Goal: Task Accomplishment & Management: Use online tool/utility

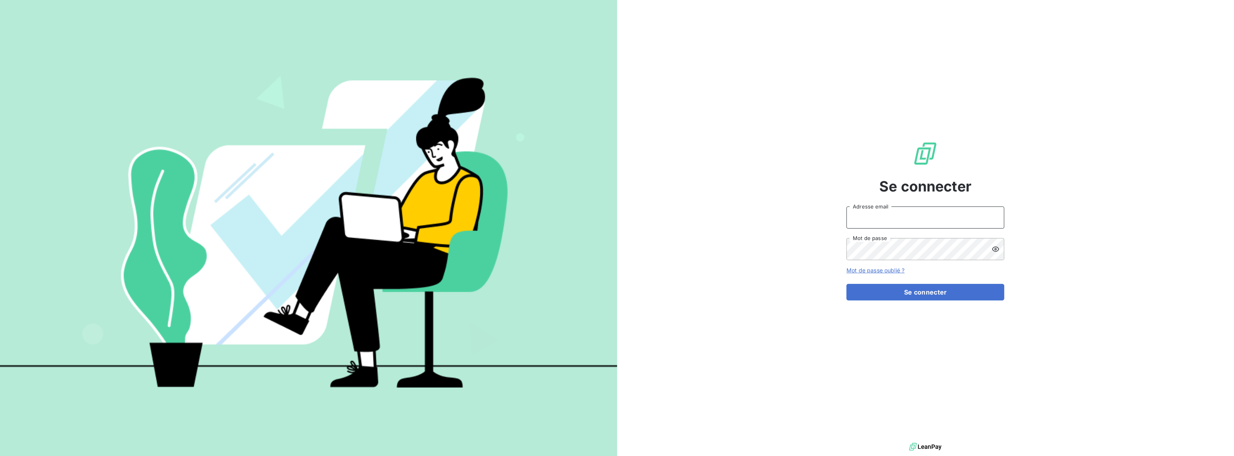
click at [886, 219] on input "Adresse email" at bounding box center [926, 217] width 158 height 22
type input "[PERSON_NAME][EMAIL_ADDRESS][DOMAIN_NAME]"
click at [847, 284] on button "Se connecter" at bounding box center [926, 292] width 158 height 17
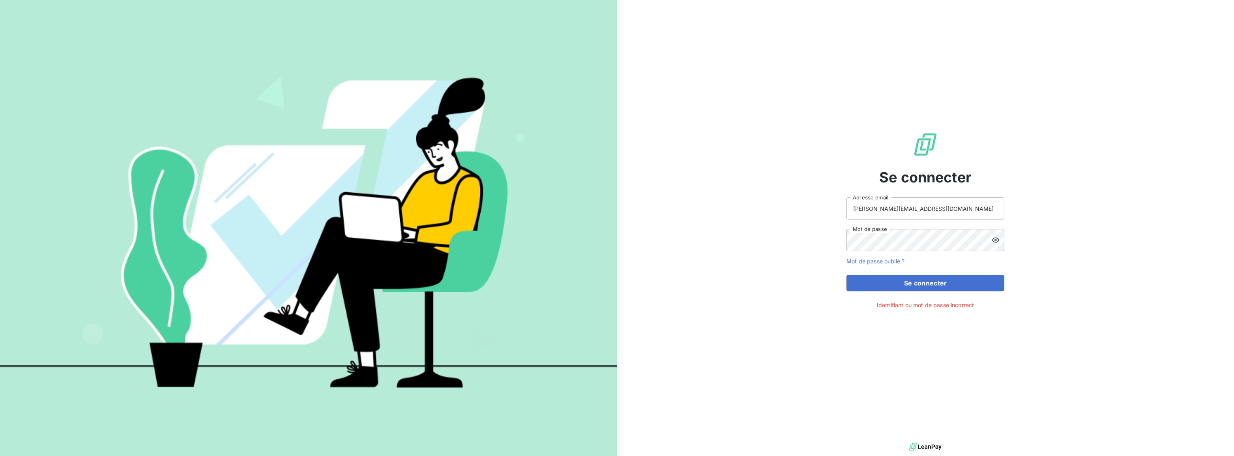
click at [995, 236] on icon at bounding box center [996, 240] width 8 height 8
click at [847, 275] on button "Se connecter" at bounding box center [926, 283] width 158 height 17
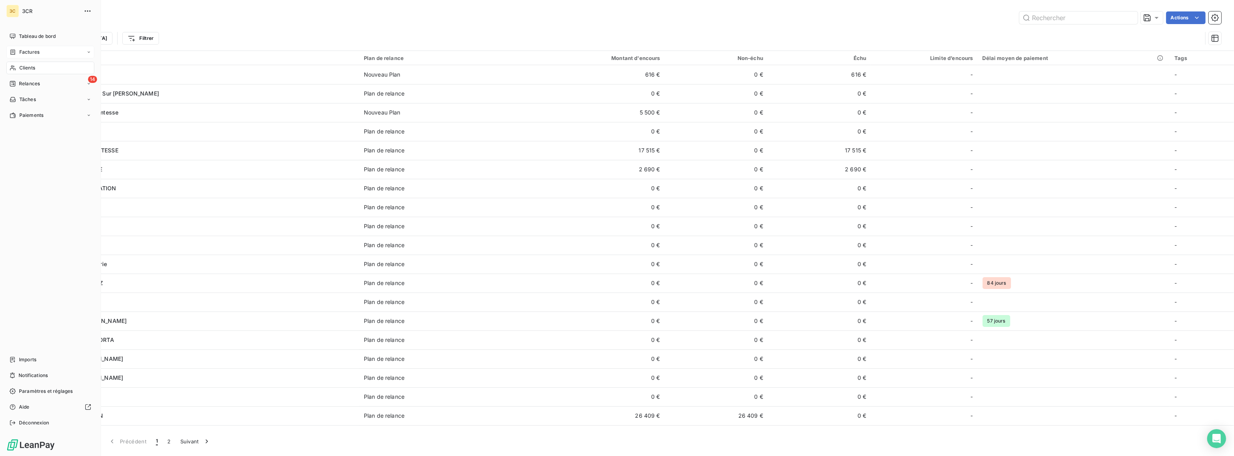
click at [20, 53] on span "Factures" at bounding box center [29, 52] width 20 height 7
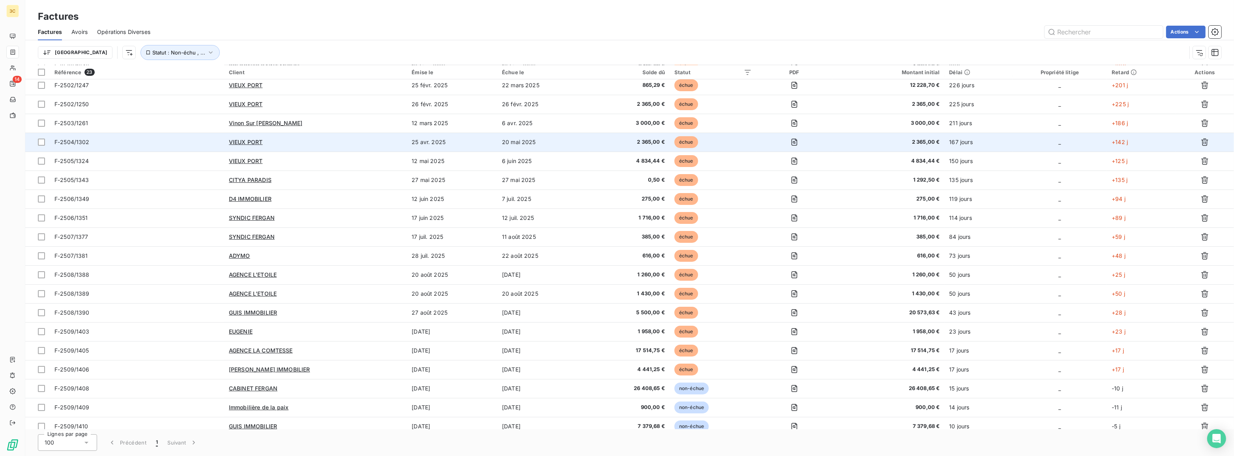
scroll to position [86, 0]
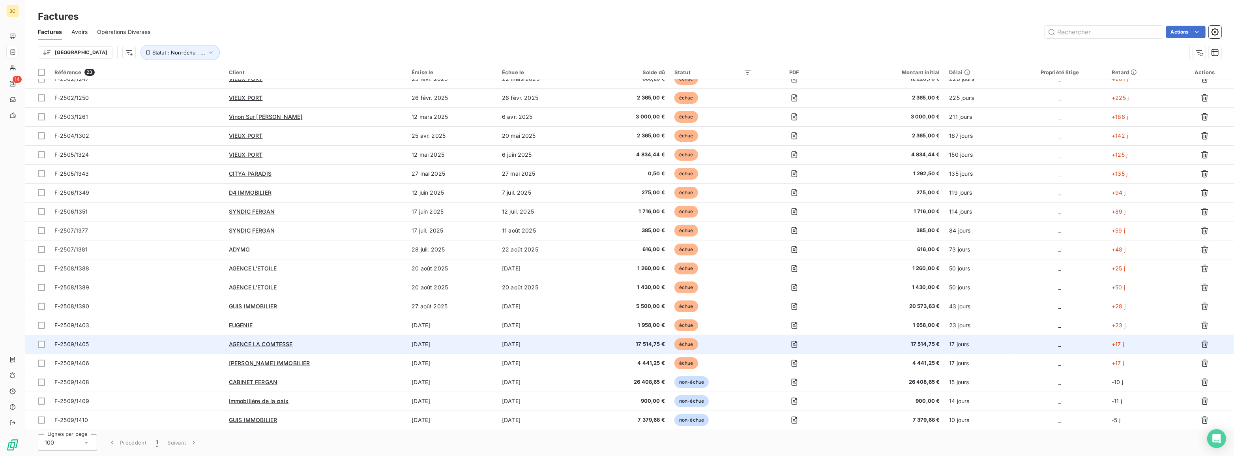
click at [136, 340] on span "F-2509/1405" at bounding box center [136, 344] width 165 height 8
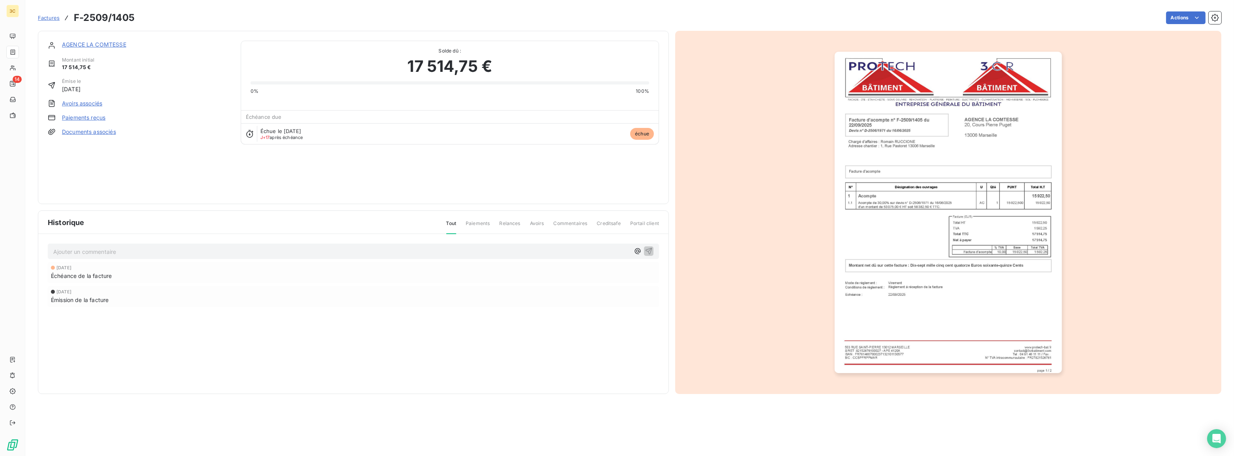
click at [68, 117] on link "Paiements reçus" at bounding box center [83, 118] width 43 height 8
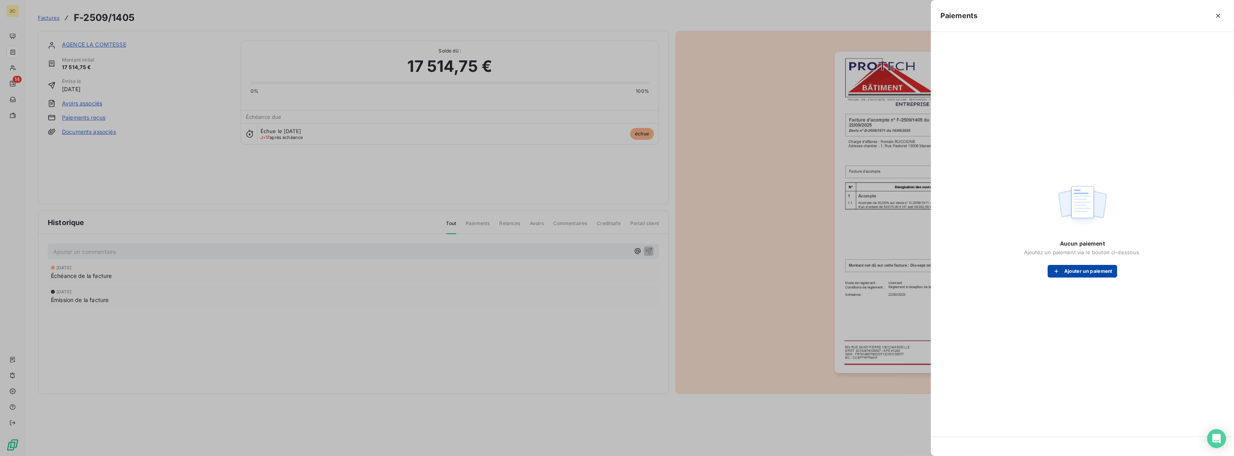
click at [1070, 276] on button "Ajouter un paiement" at bounding box center [1082, 271] width 69 height 13
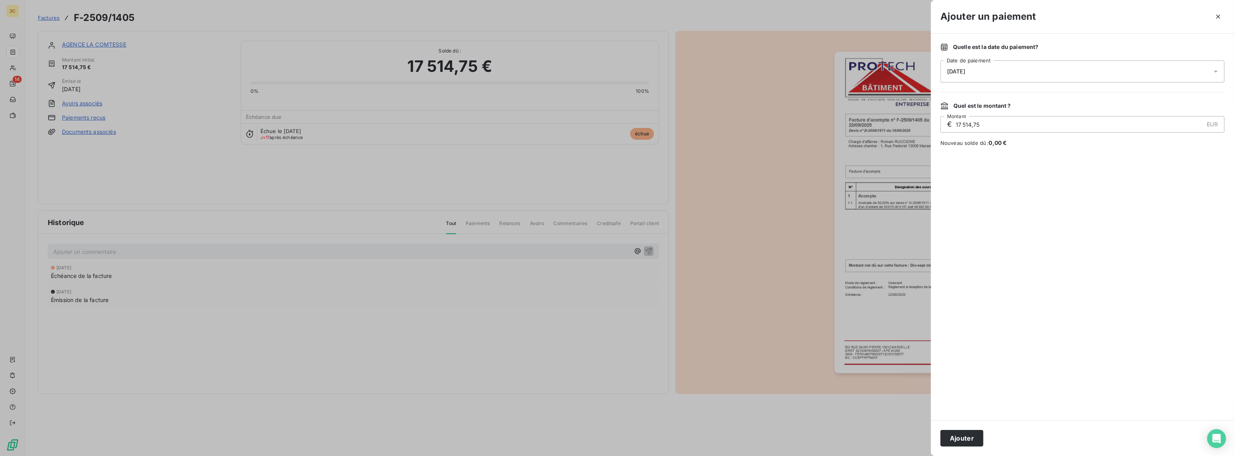
click at [984, 69] on div "[DATE]" at bounding box center [1083, 71] width 284 height 22
click at [977, 154] on button "7" at bounding box center [980, 153] width 16 height 16
click at [979, 440] on button "Ajouter" at bounding box center [962, 438] width 43 height 17
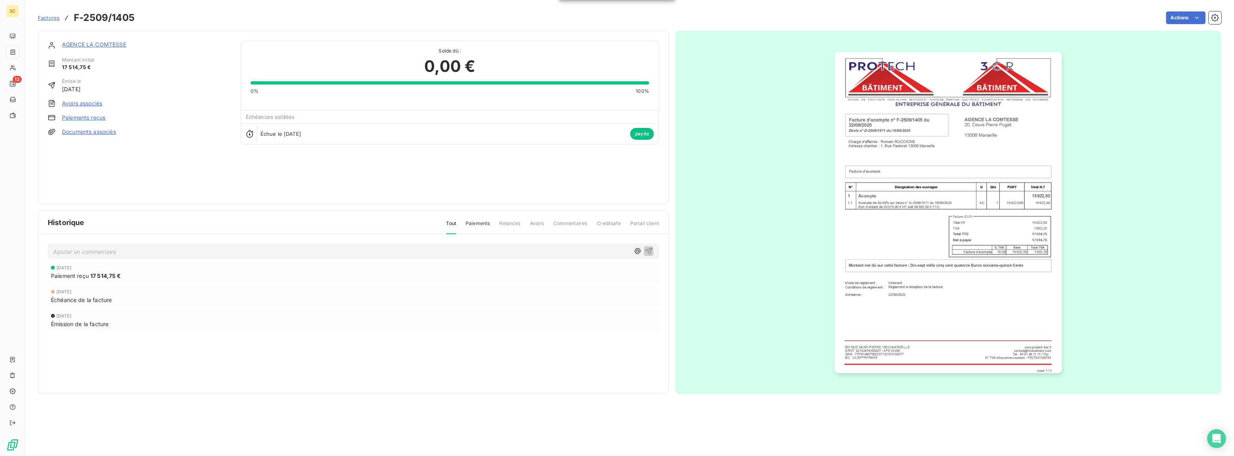
click at [59, 17] on span "Factures" at bounding box center [49, 18] width 22 height 6
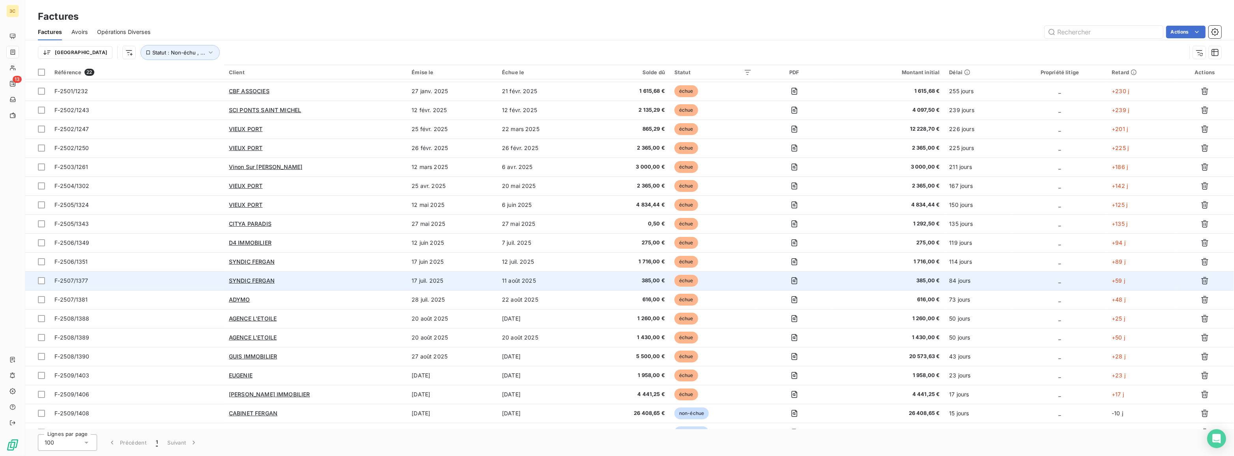
scroll to position [67, 0]
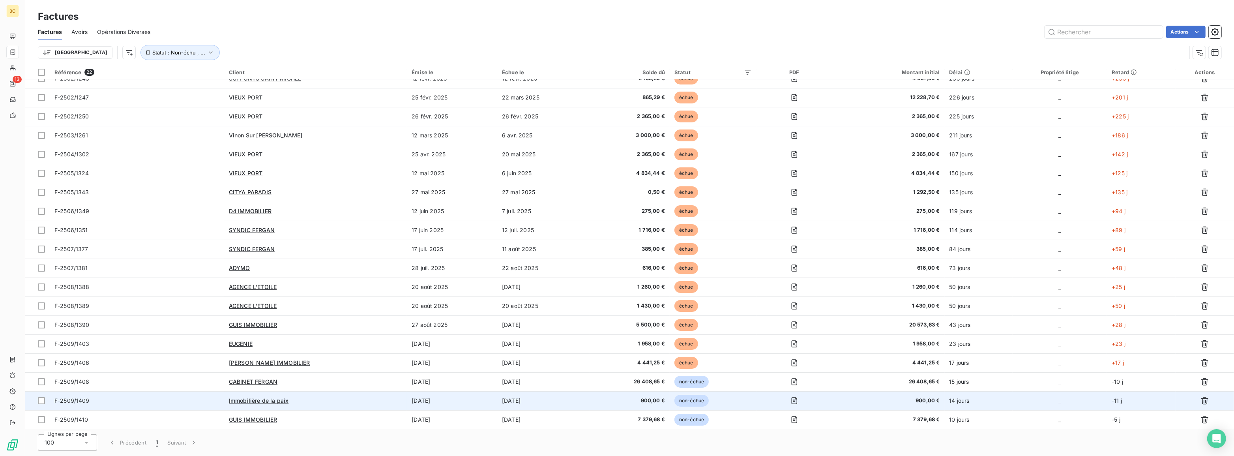
click at [427, 396] on td "[DATE]" at bounding box center [452, 400] width 90 height 19
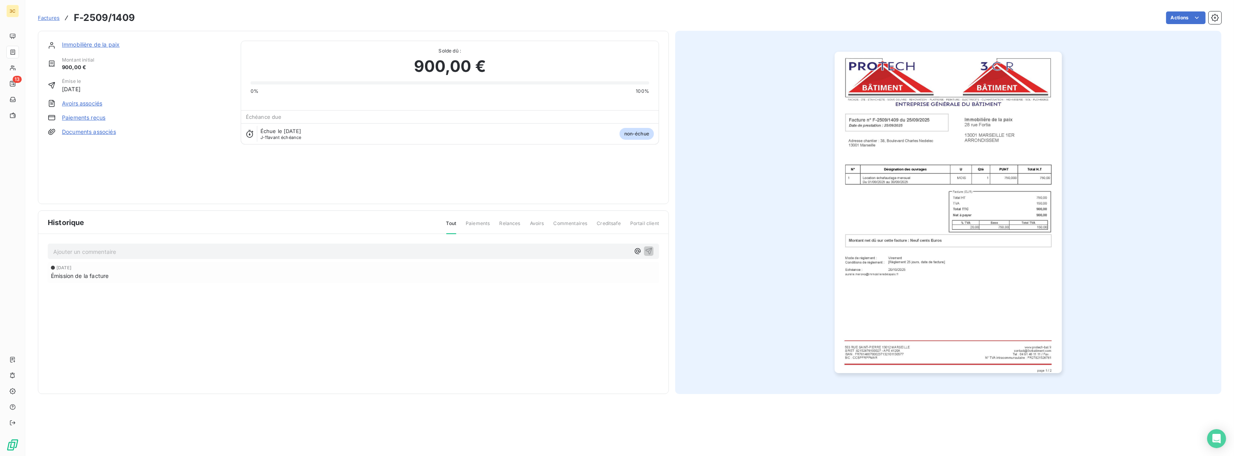
click at [80, 118] on link "Paiements reçus" at bounding box center [83, 118] width 43 height 8
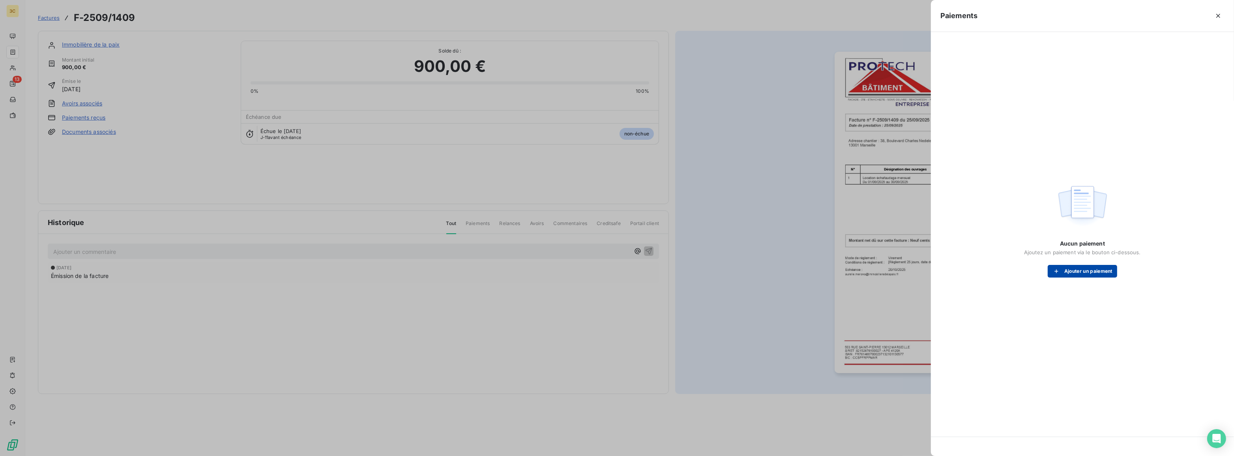
click at [1065, 272] on button "Ajouter un paiement" at bounding box center [1082, 271] width 69 height 13
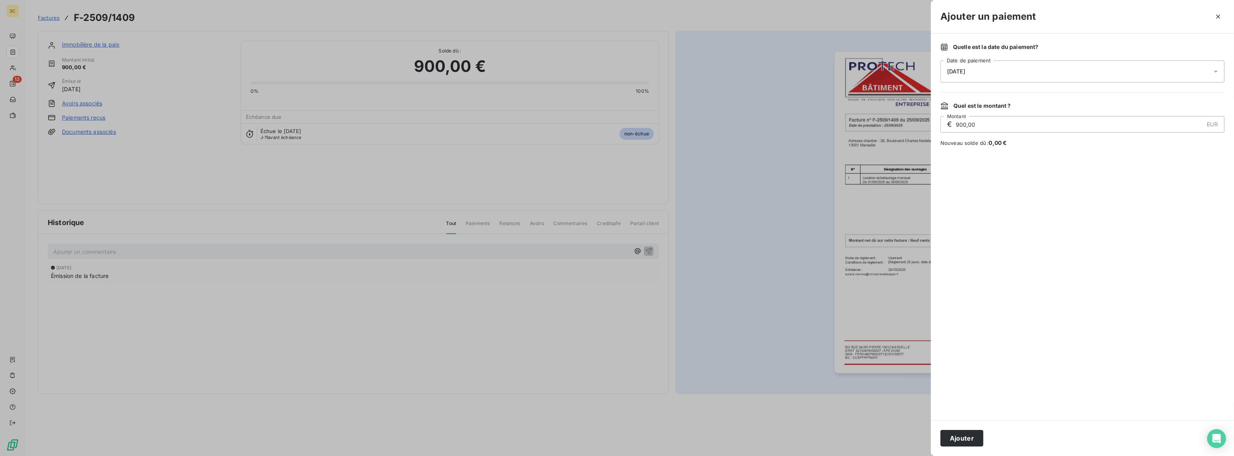
click at [945, 73] on div "[DATE]" at bounding box center [1083, 71] width 284 height 22
click at [997, 160] on button "8" at bounding box center [996, 153] width 16 height 16
click at [1028, 355] on div at bounding box center [1083, 283] width 284 height 254
click at [969, 438] on button "Ajouter" at bounding box center [962, 438] width 43 height 17
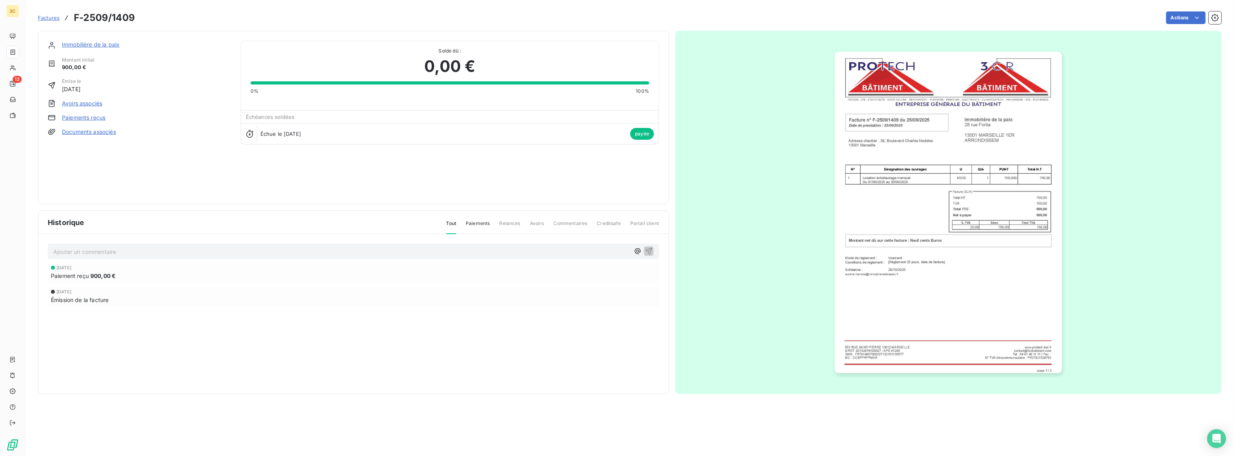
click at [47, 19] on span "Factures" at bounding box center [49, 18] width 22 height 6
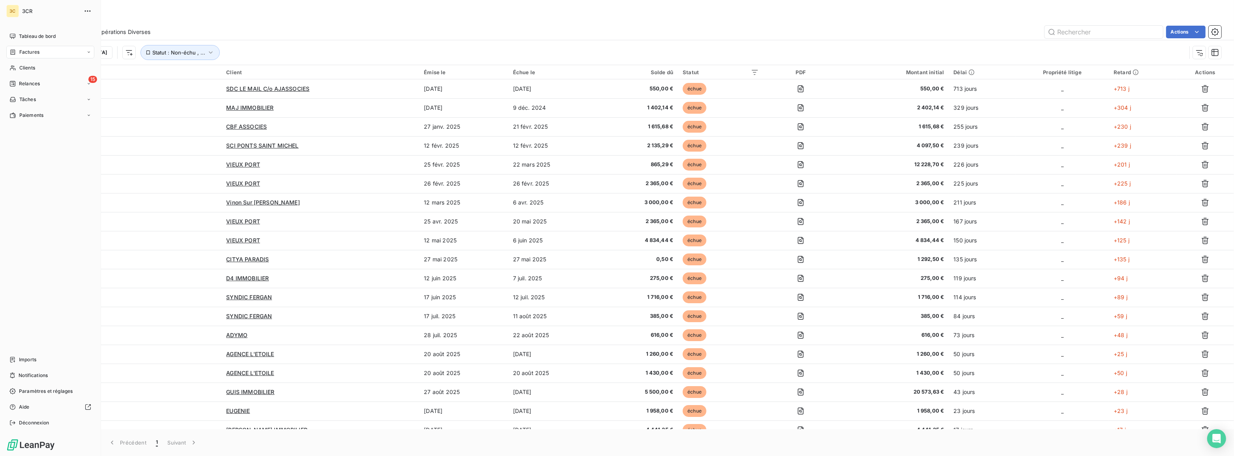
click at [22, 33] on span "Tableau de bord" at bounding box center [37, 36] width 37 height 7
